Goal: Task Accomplishment & Management: Manage account settings

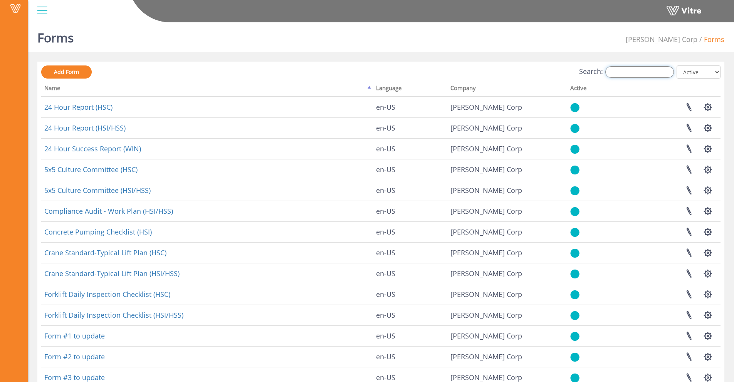
click at [642, 71] on input "Search:" at bounding box center [640, 72] width 69 height 12
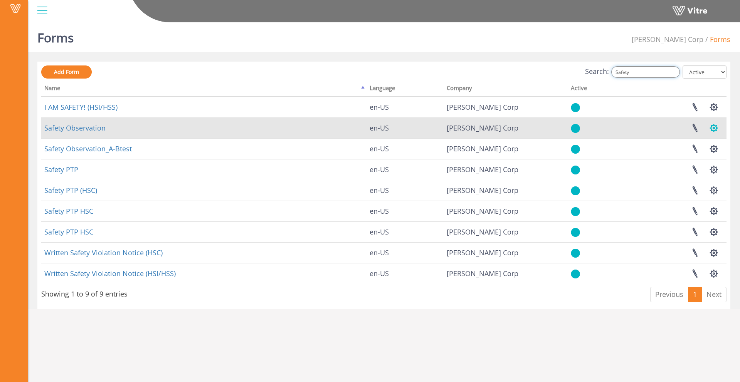
type input "Safety"
click at [710, 127] on button "button" at bounding box center [713, 128] width 19 height 20
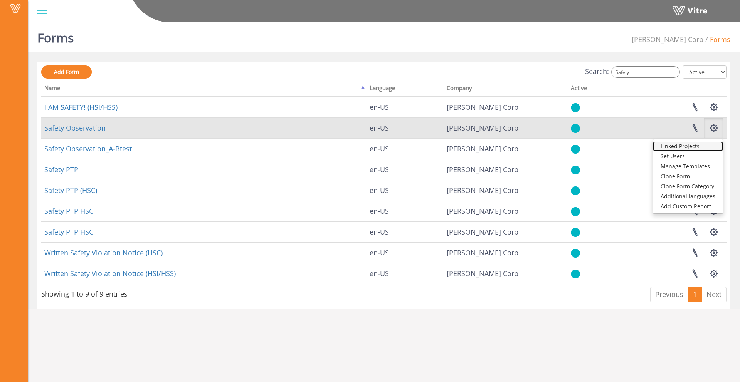
click at [701, 146] on link "Linked Projects" at bounding box center [688, 146] width 70 height 10
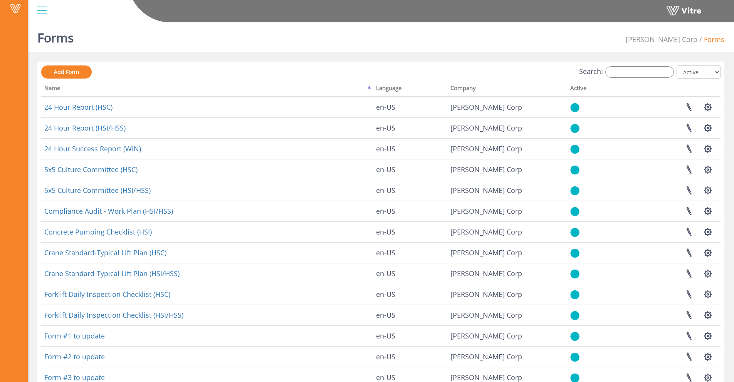
drag, startPoint x: 670, startPoint y: 133, endPoint x: 666, endPoint y: 96, distance: 37.6
click at [668, 133] on td "Linked Projects Set Users Manage Templates Clone Form Clone Form Category Addit…" at bounding box center [670, 128] width 102 height 21
click at [665, 72] on input "Search:" at bounding box center [640, 72] width 69 height 12
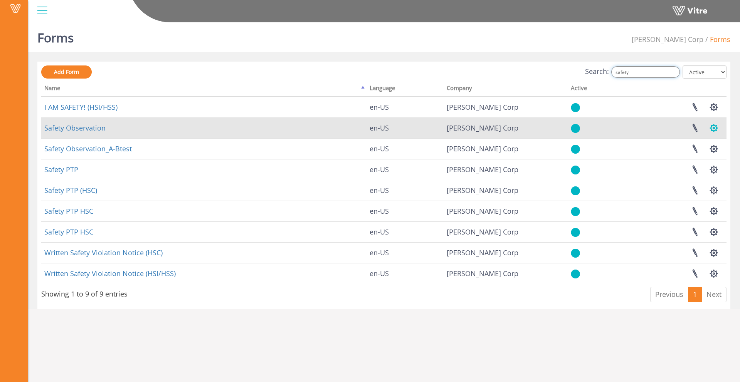
type input "safety"
click at [714, 127] on button "button" at bounding box center [713, 128] width 19 height 20
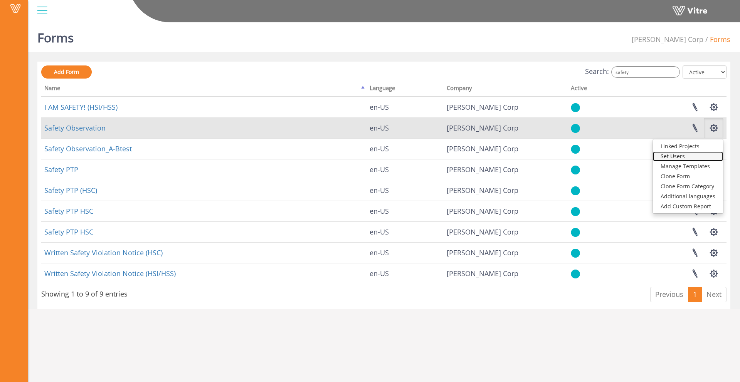
click at [697, 157] on link "Set Users" at bounding box center [688, 156] width 70 height 10
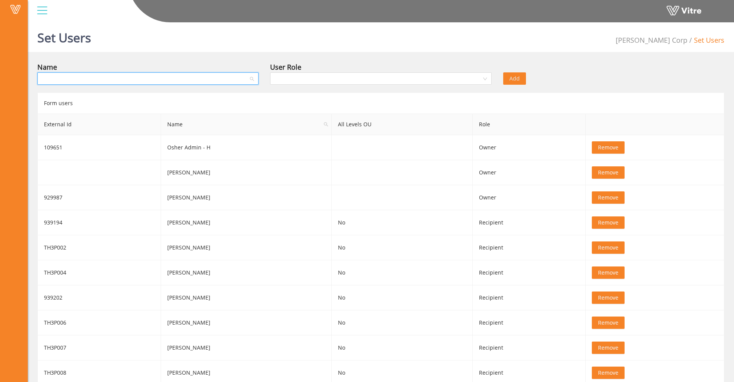
click at [186, 79] on input "search" at bounding box center [145, 79] width 207 height 12
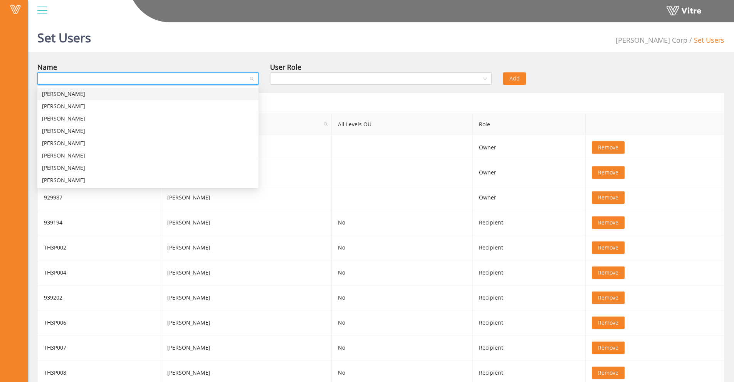
click at [131, 77] on input "search" at bounding box center [145, 79] width 207 height 12
type input "M"
type input "m"
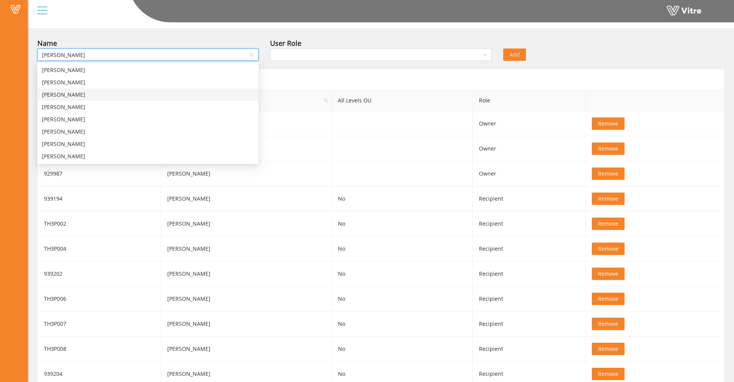
scroll to position [11, 0]
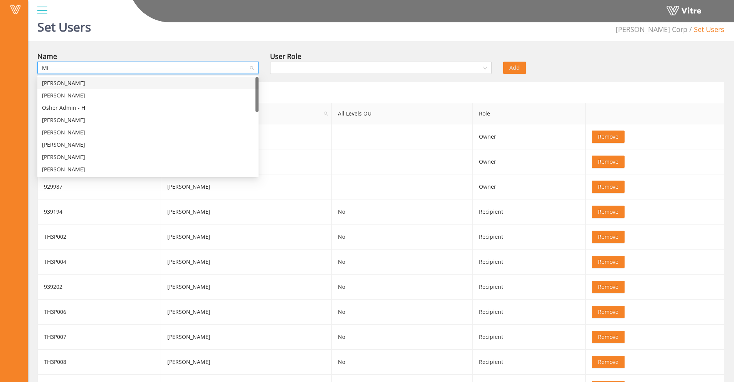
type input "M"
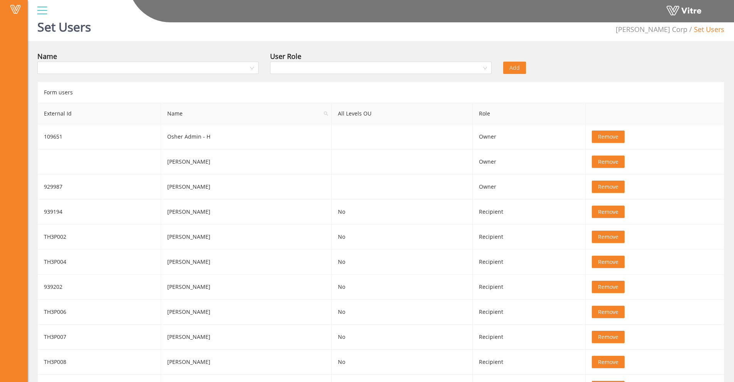
click at [155, 46] on div "Set Users Hoffman Corp Set Users Name User Role Add Form users External Id Name…" at bounding box center [381, 241] width 707 height 467
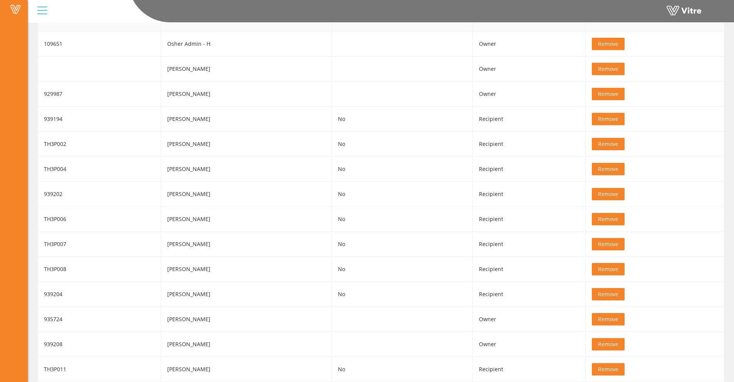
scroll to position [11, 0]
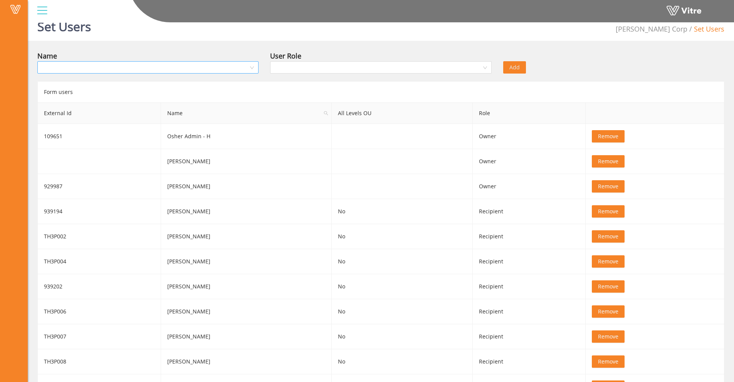
click at [240, 70] on input "search" at bounding box center [145, 68] width 207 height 12
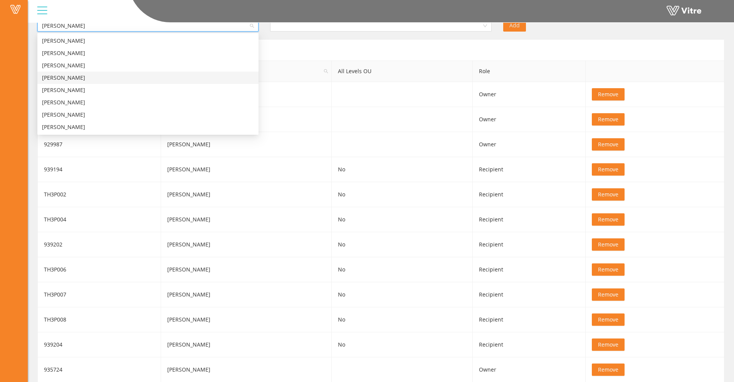
scroll to position [70, 0]
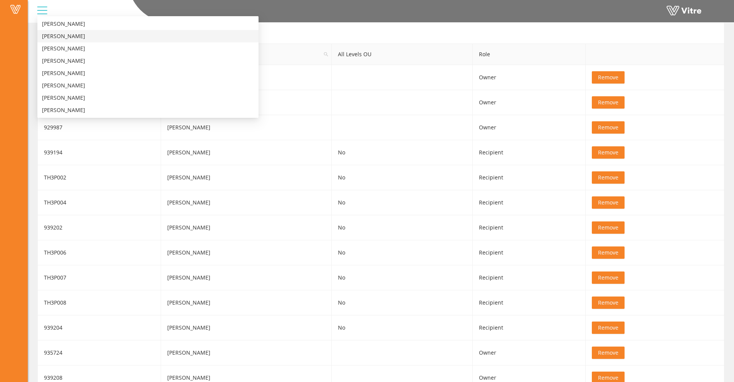
type input "[PERSON_NAME]"
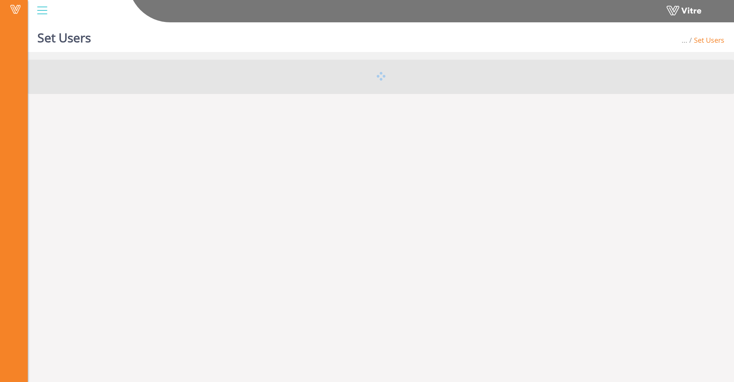
scroll to position [19, 0]
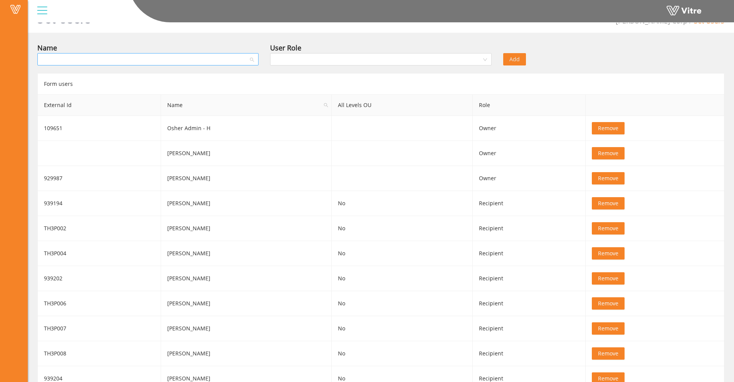
click at [211, 57] on input "search" at bounding box center [145, 60] width 207 height 12
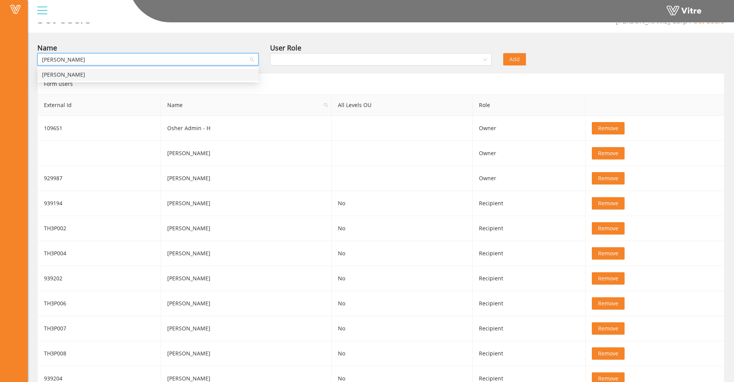
type input "Michael Hol"
click at [212, 73] on div "[PERSON_NAME]" at bounding box center [148, 75] width 212 height 8
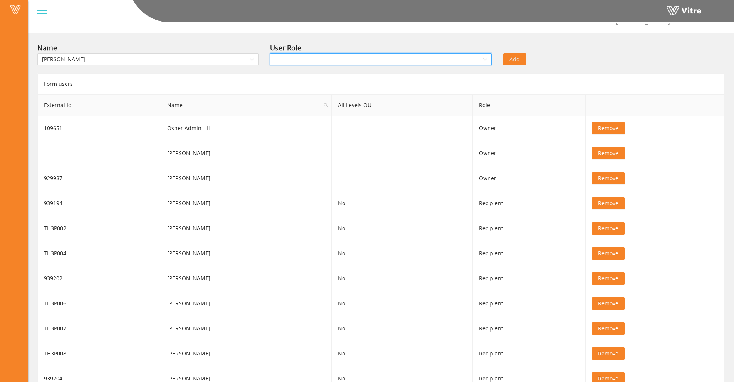
click at [275, 55] on input "search" at bounding box center [378, 60] width 207 height 12
click at [308, 83] on div "Recipient" at bounding box center [381, 87] width 212 height 8
click at [545, 54] on div "Add" at bounding box center [556, 53] width 116 height 23
click at [512, 61] on span "Add" at bounding box center [515, 59] width 10 height 8
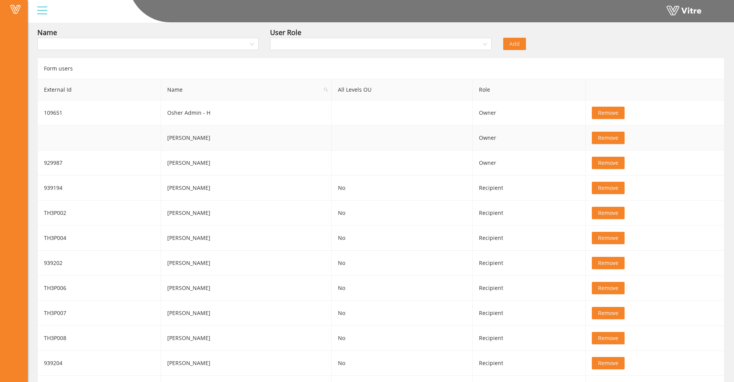
scroll to position [0, 0]
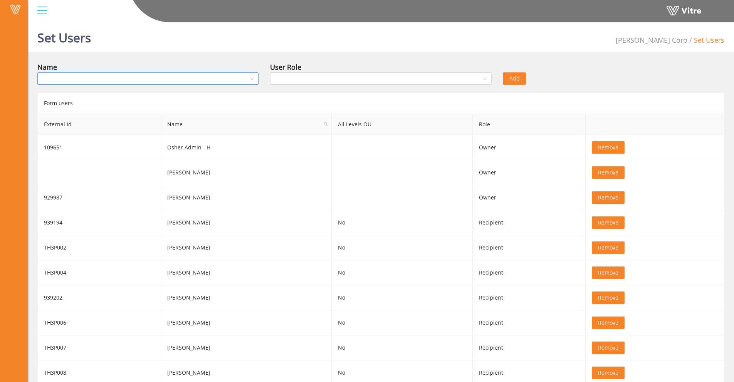
click at [165, 81] on input "search" at bounding box center [145, 79] width 207 height 12
type input "P"
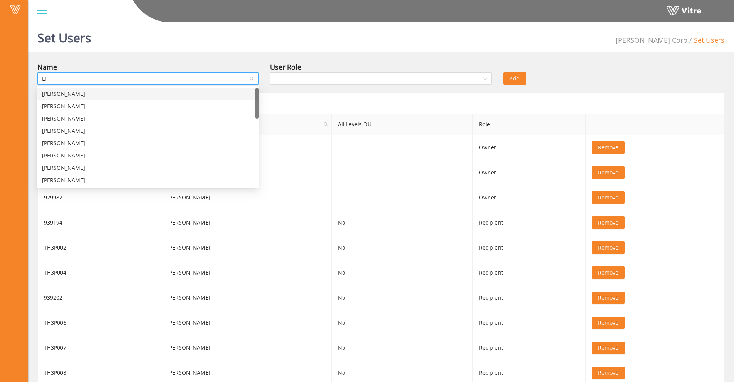
type input "L"
click at [146, 51] on div "Set Users Hoffman Corp Set Users" at bounding box center [381, 35] width 707 height 33
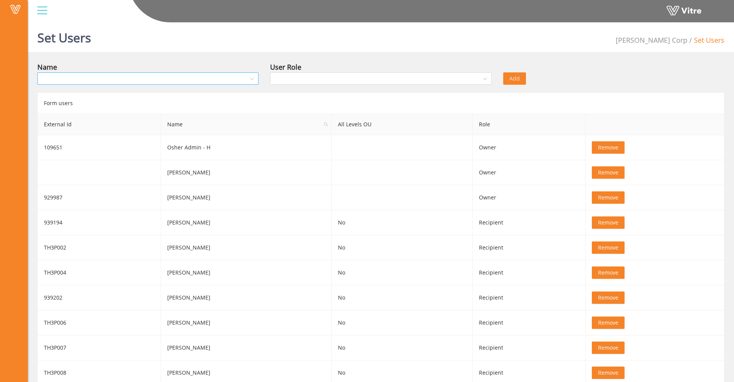
click at [99, 74] on input "search" at bounding box center [145, 79] width 207 height 12
type input "Lyl"
click at [103, 87] on body "Vitre Set Users [PERSON_NAME] Corp Set Users Name User Role Add Form users Exte…" at bounding box center [367, 210] width 734 height 382
click at [194, 76] on input "search" at bounding box center [145, 79] width 207 height 12
type input "[PERSON_NAME]"
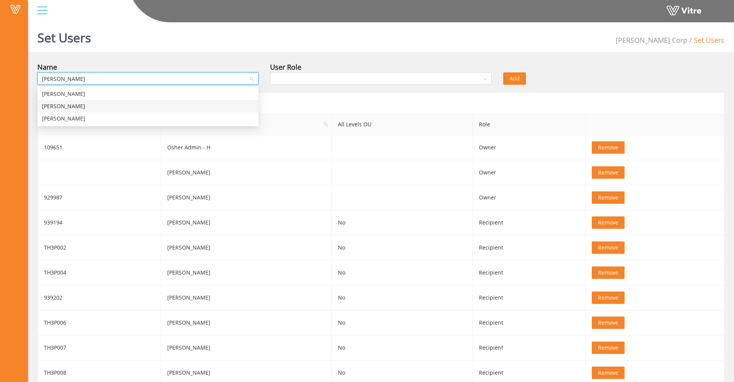
click at [189, 103] on div "[PERSON_NAME]" at bounding box center [148, 106] width 212 height 8
click at [337, 80] on input "search" at bounding box center [378, 79] width 207 height 12
